Goal: Information Seeking & Learning: Find specific fact

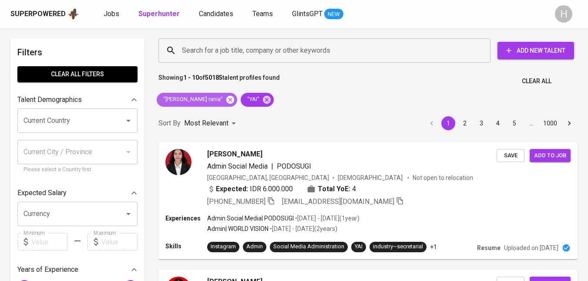
click at [226, 99] on icon at bounding box center [230, 99] width 8 height 8
click at [182, 97] on icon at bounding box center [183, 99] width 8 height 8
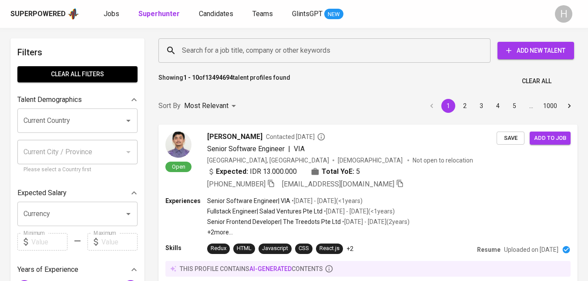
click at [219, 54] on input "Search for a job title, company or other keywords" at bounding box center [327, 50] width 294 height 17
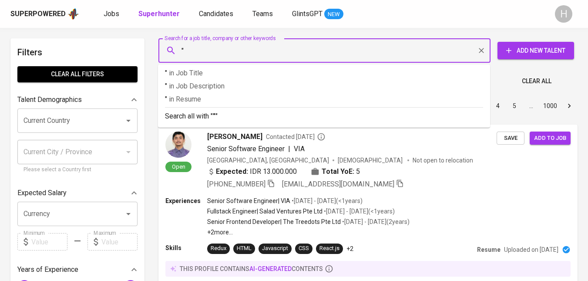
paste input "[PERSON_NAME]"
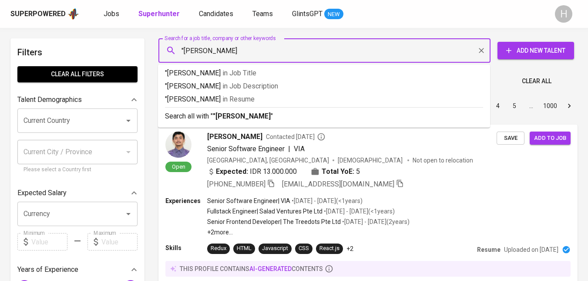
type input ""[PERSON_NAME]""
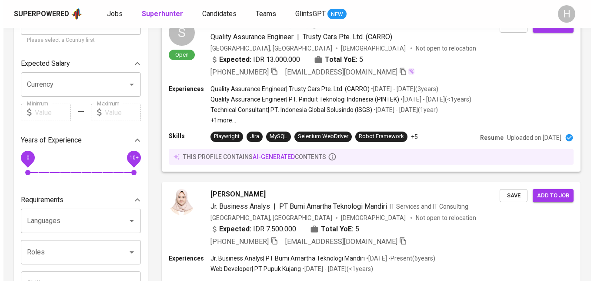
scroll to position [248, 0]
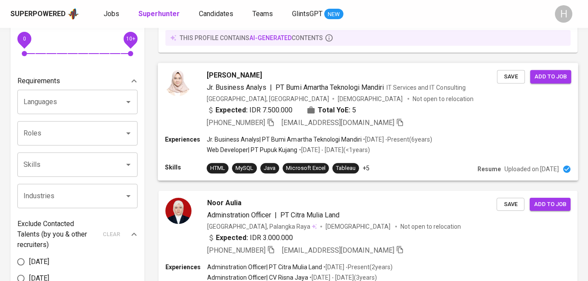
click at [408, 114] on div "Expected: IDR 7.500.000 Total YoE: 5" at bounding box center [352, 110] width 290 height 13
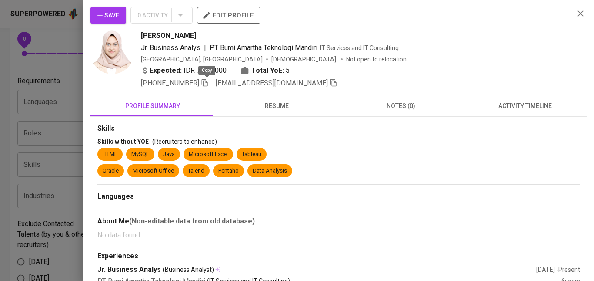
click at [208, 84] on icon "button" at bounding box center [205, 83] width 8 height 8
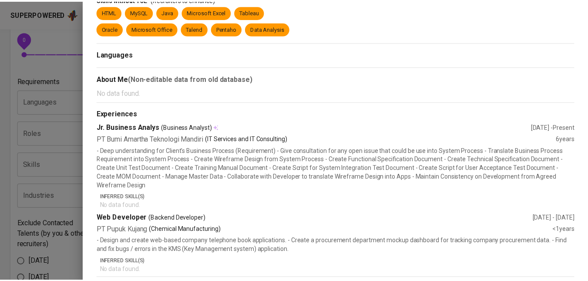
scroll to position [0, 0]
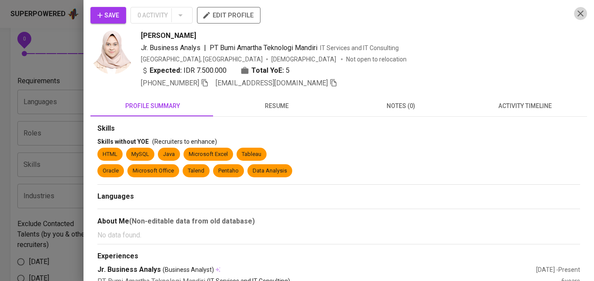
click at [578, 12] on icon "button" at bounding box center [581, 13] width 10 height 10
